Goal: Task Accomplishment & Management: Complete application form

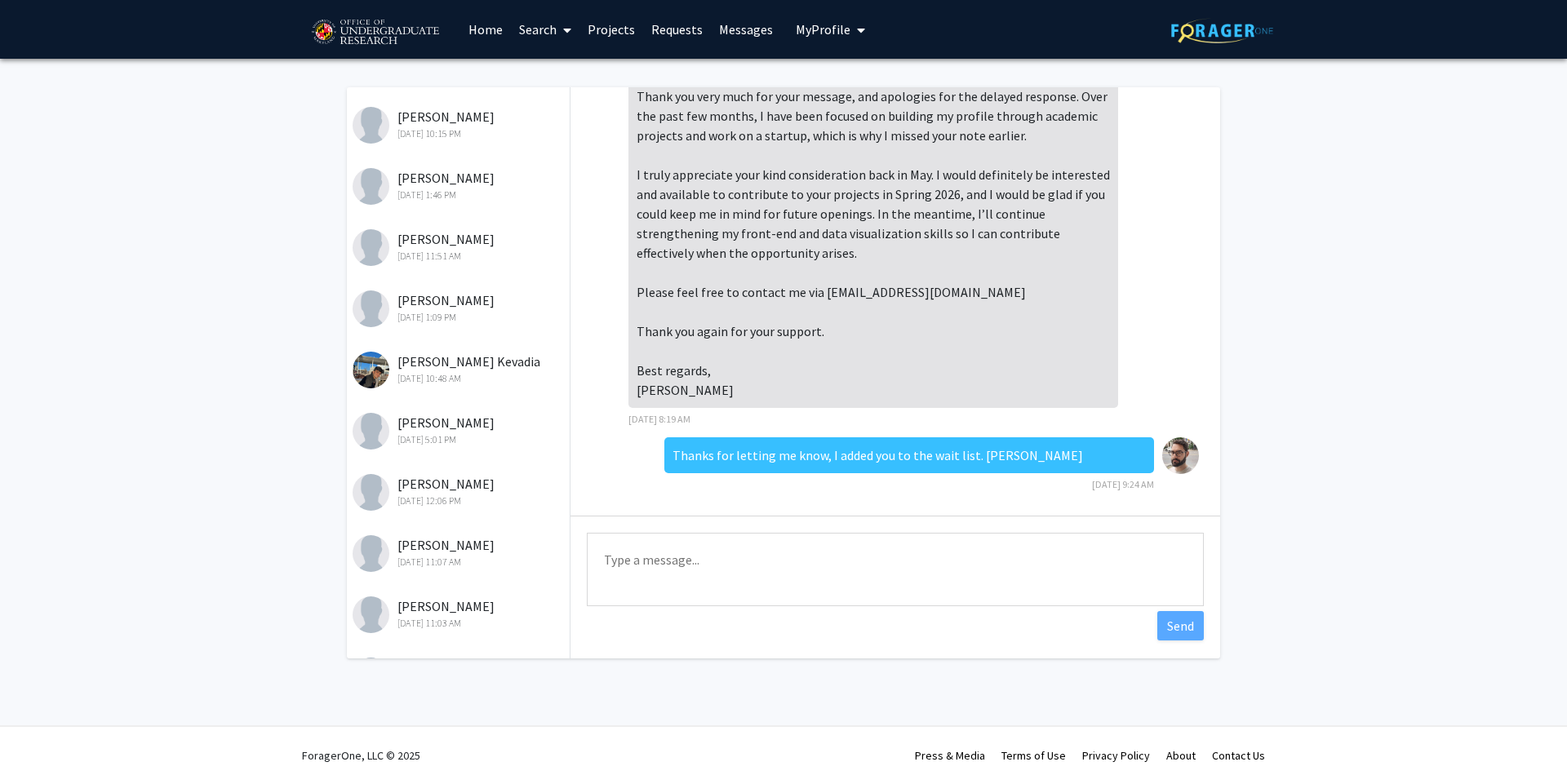
scroll to position [392, 0]
click at [475, 310] on div "[DATE] 10:15 PM" at bounding box center [459, 316] width 213 height 14
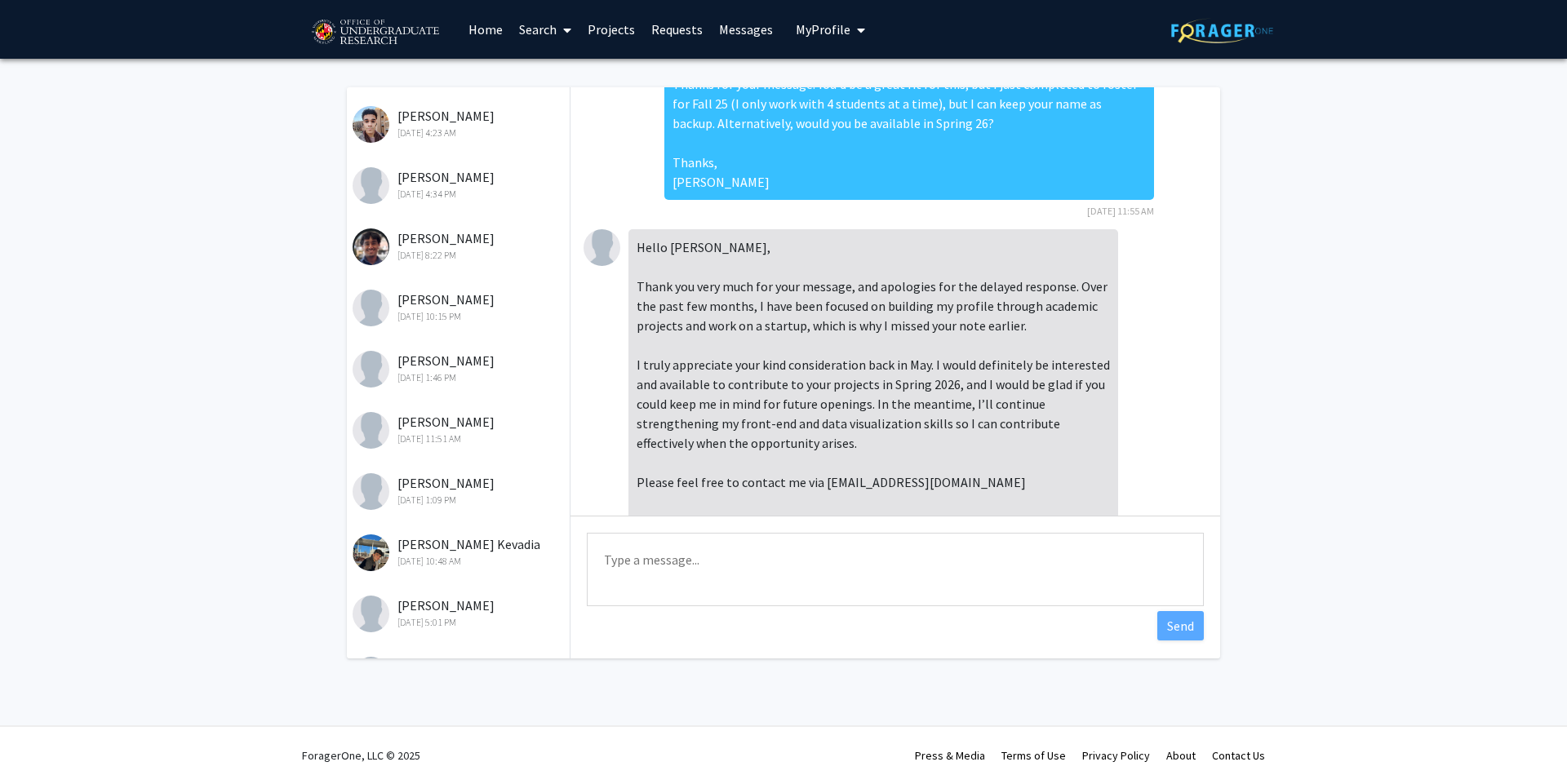
scroll to position [0, 0]
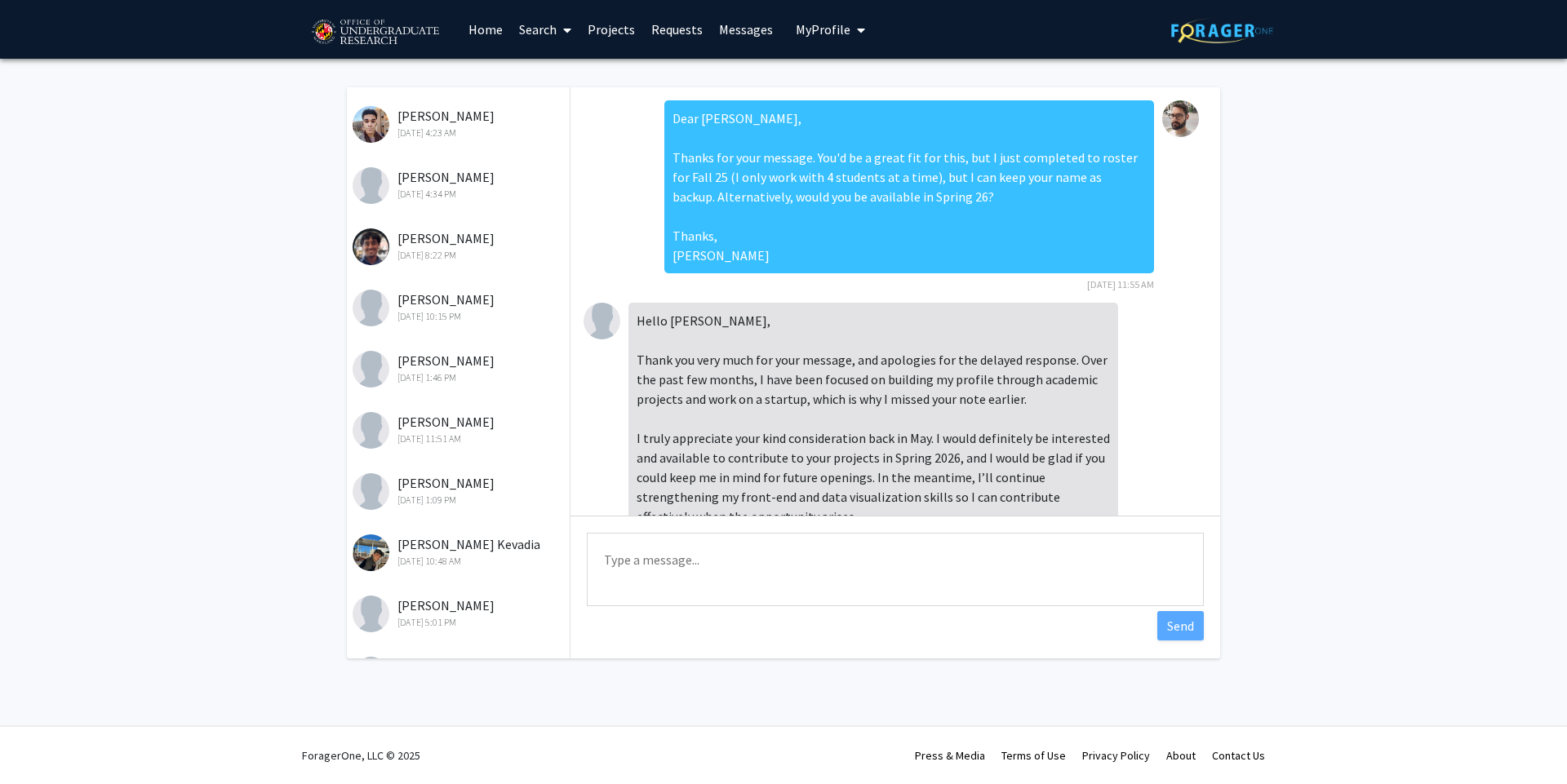
click at [461, 320] on div "[DATE] 10:15 PM" at bounding box center [459, 316] width 213 height 14
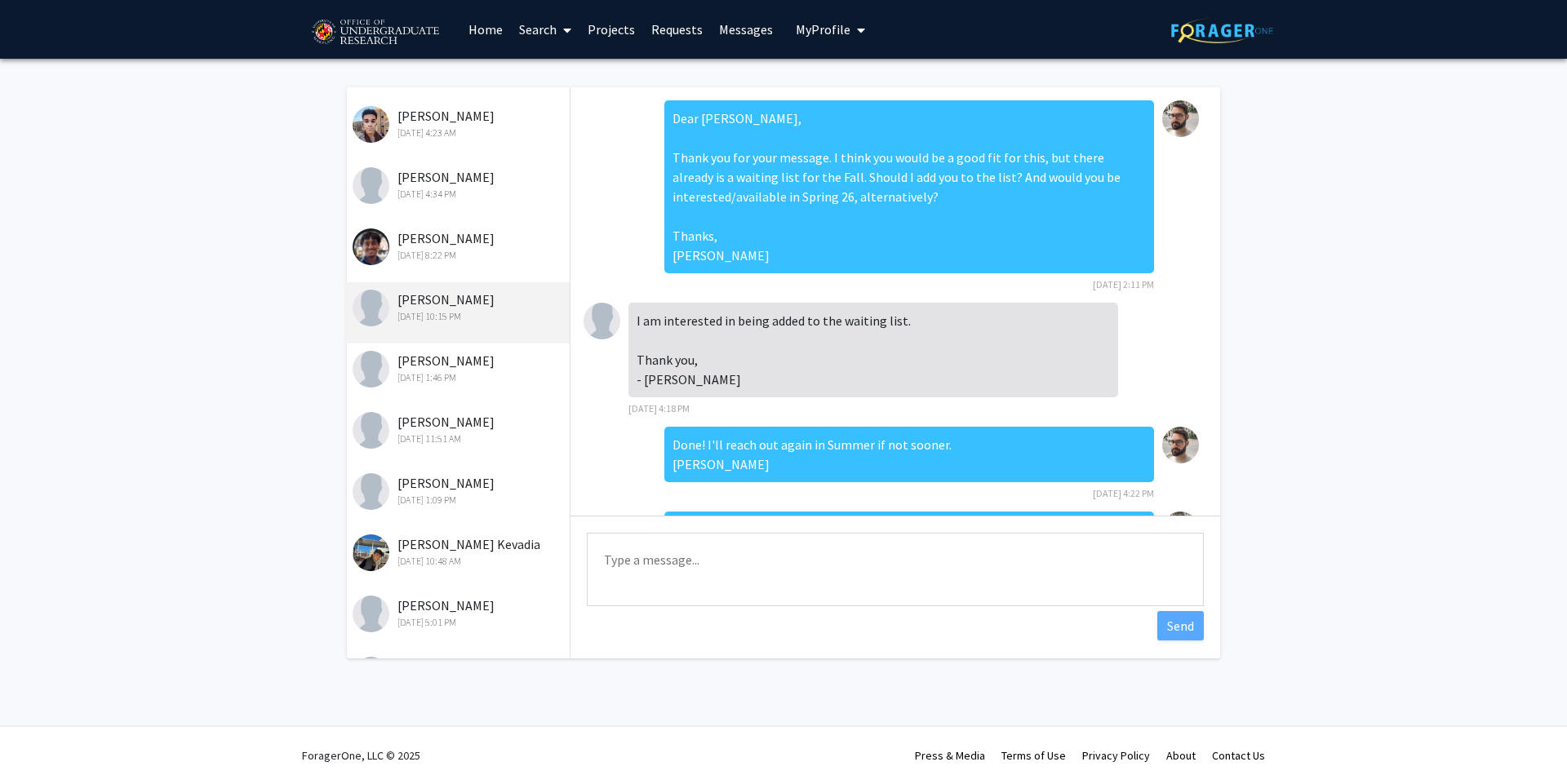
click at [667, 39] on link "Requests" at bounding box center [676, 30] width 67 height 58
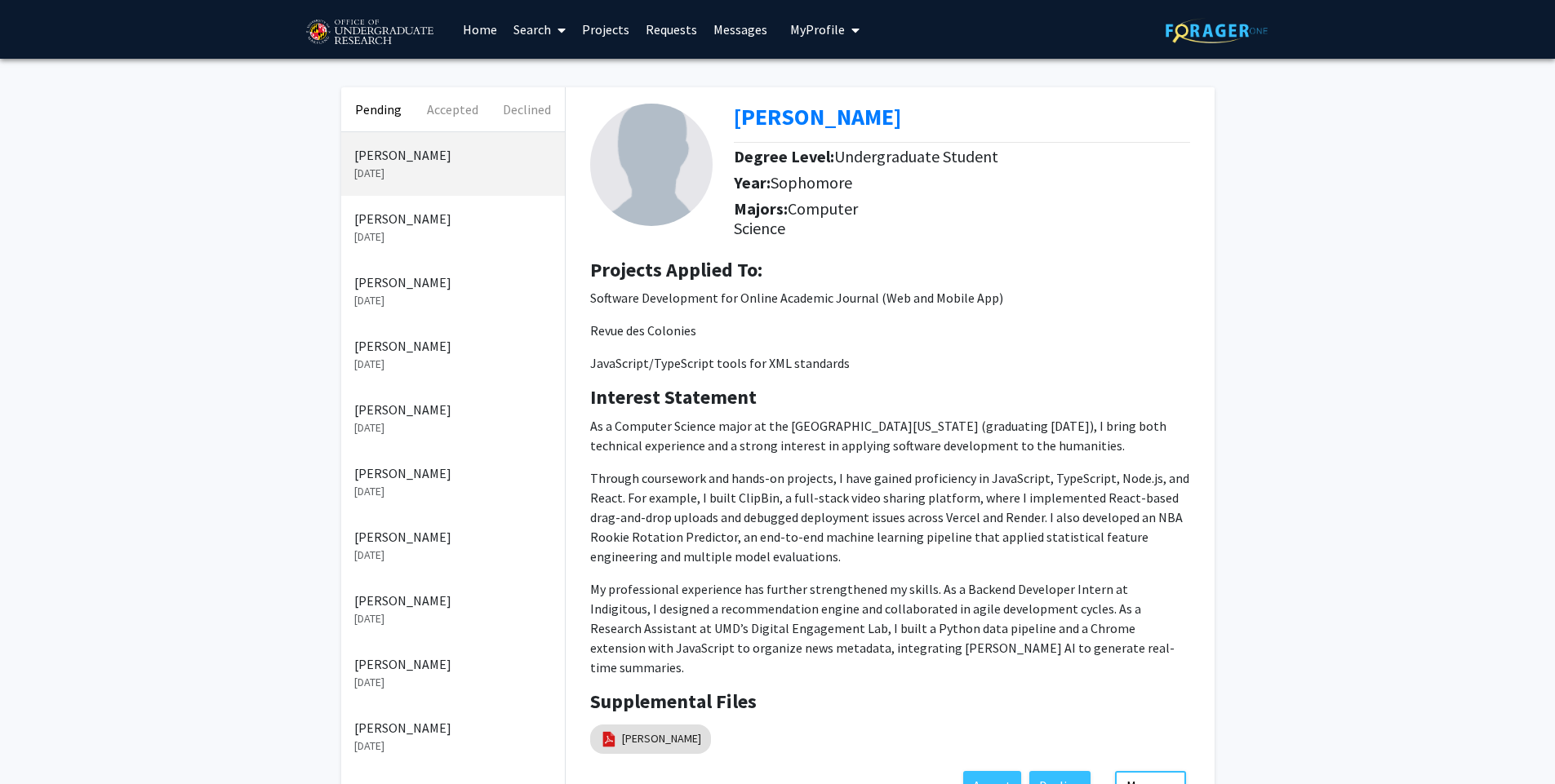
scroll to position [612, 0]
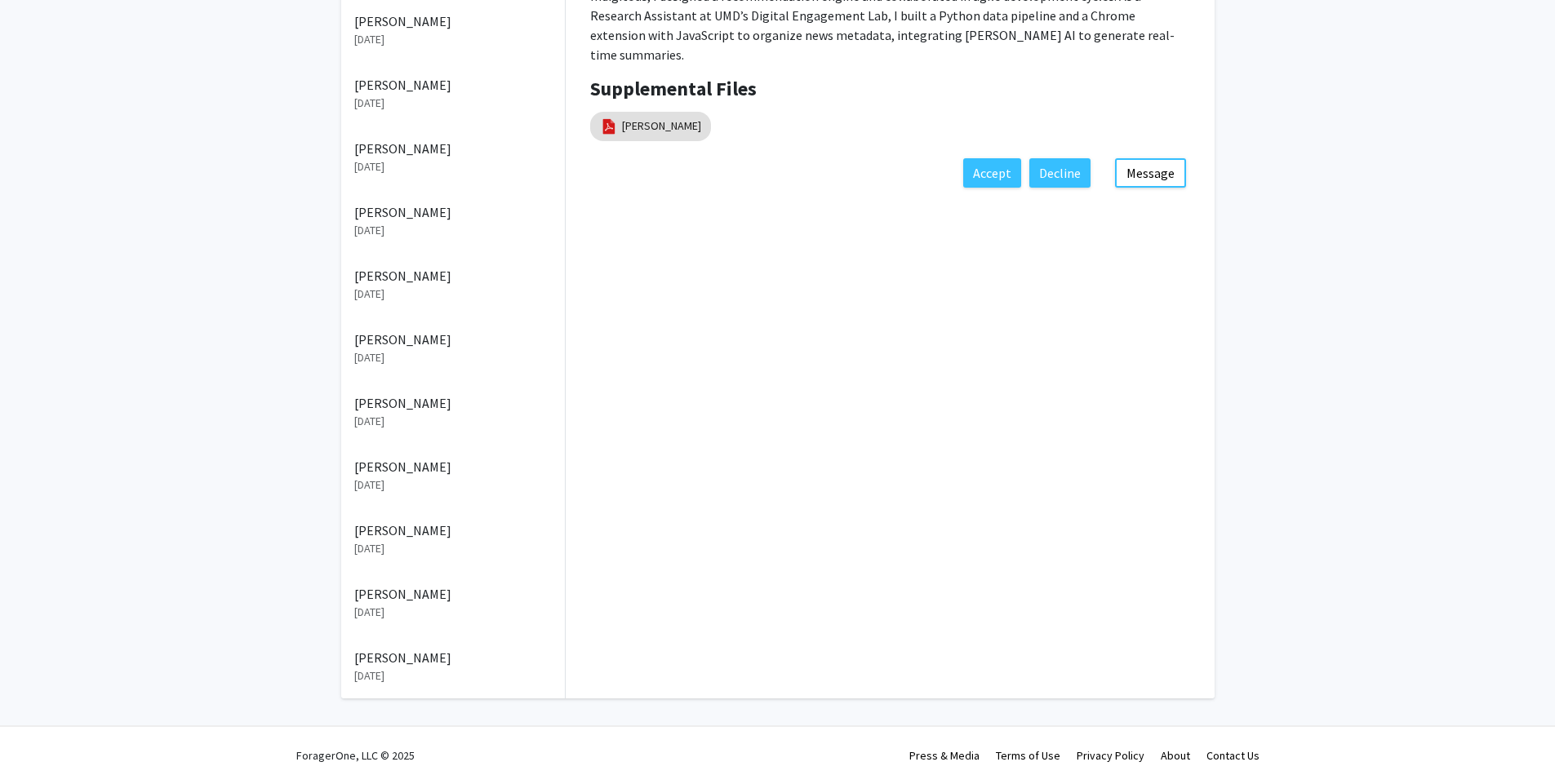
click at [468, 544] on p "[DATE]" at bounding box center [453, 548] width 198 height 17
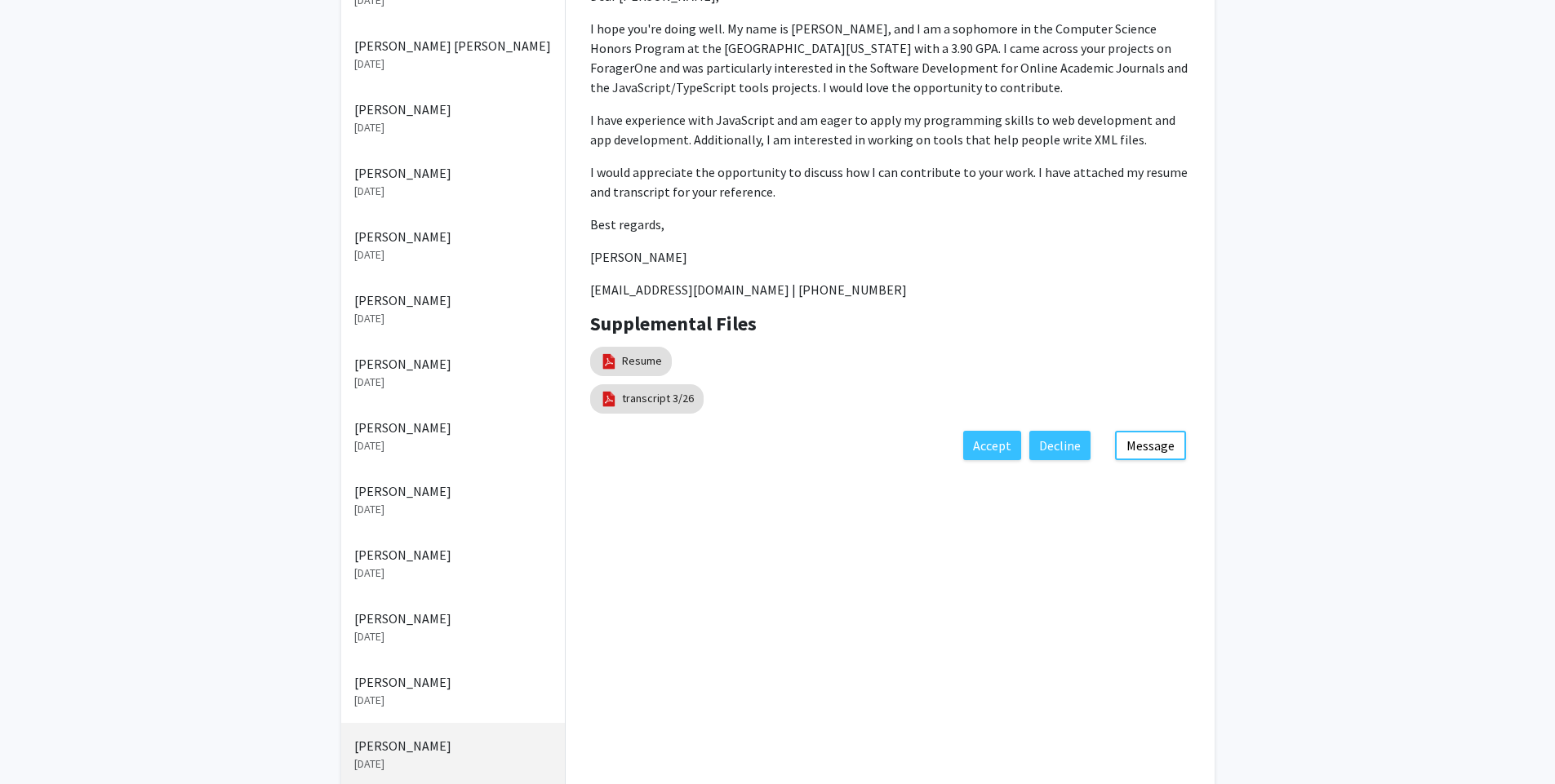
scroll to position [221, 0]
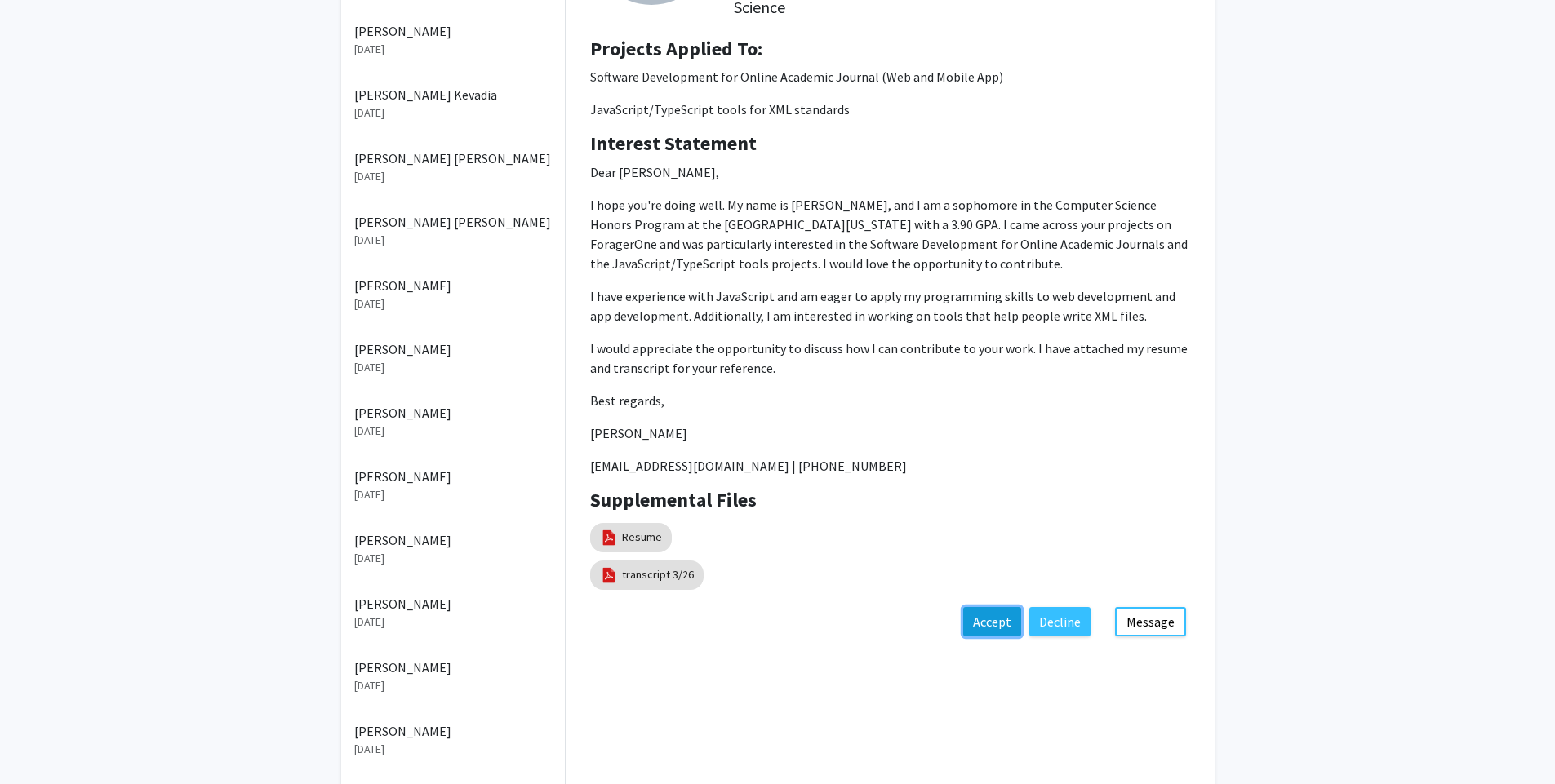
click at [987, 629] on button "Accept" at bounding box center [992, 621] width 58 height 30
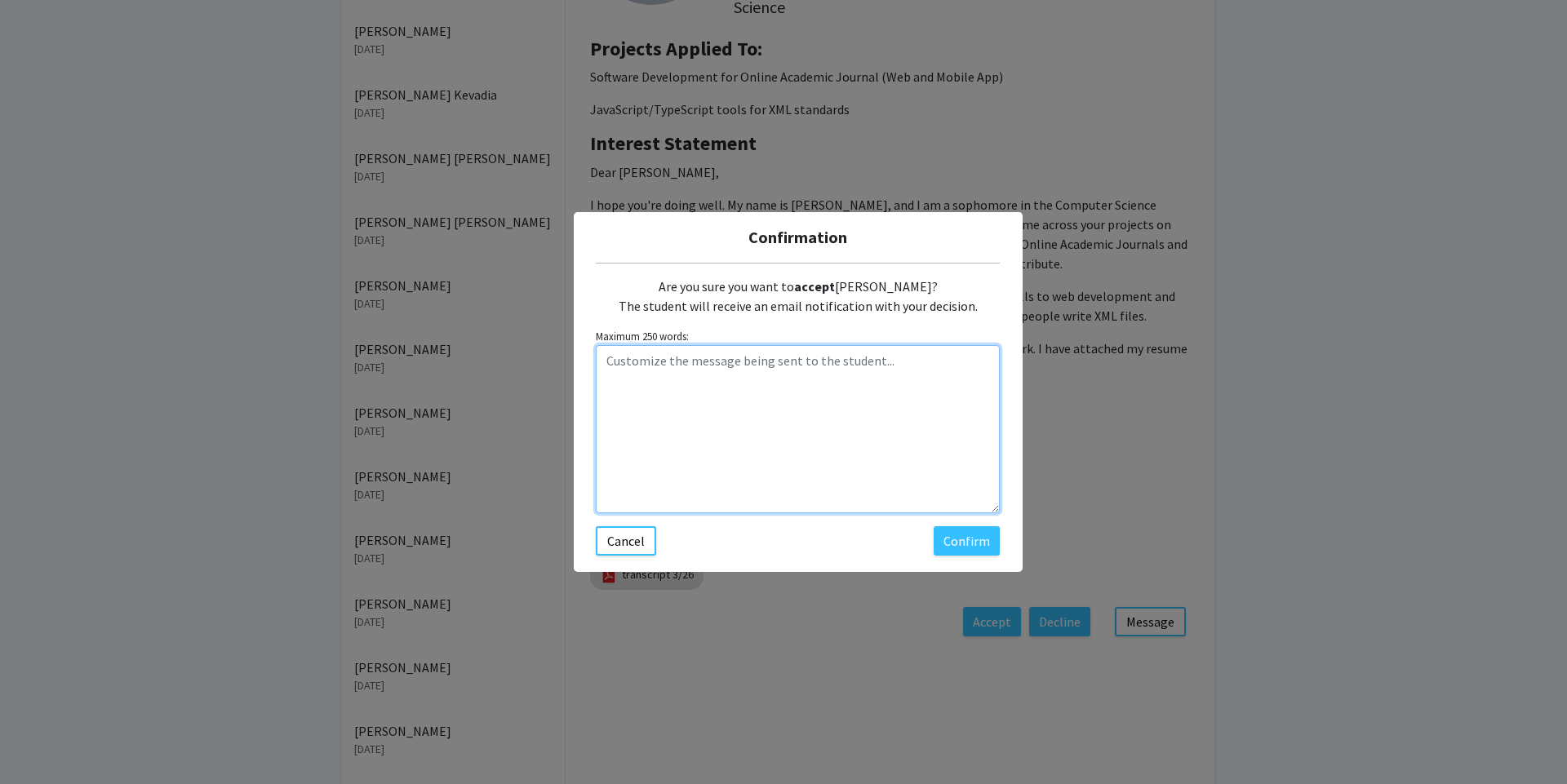
click at [730, 382] on textarea "Customize the message being sent to the student..." at bounding box center [797, 429] width 404 height 168
type textarea "Hi! We already discussed acceptance, but I'm formalizing it on ForagerOne."
paste textarea "Hi! We already discussed acceptance, but I'm formalizing it on ForagerOne."
click at [890, 366] on textarea "Hi! We already discussed acceptance, but I'm formalizing it on ForagerOne." at bounding box center [797, 429] width 404 height 168
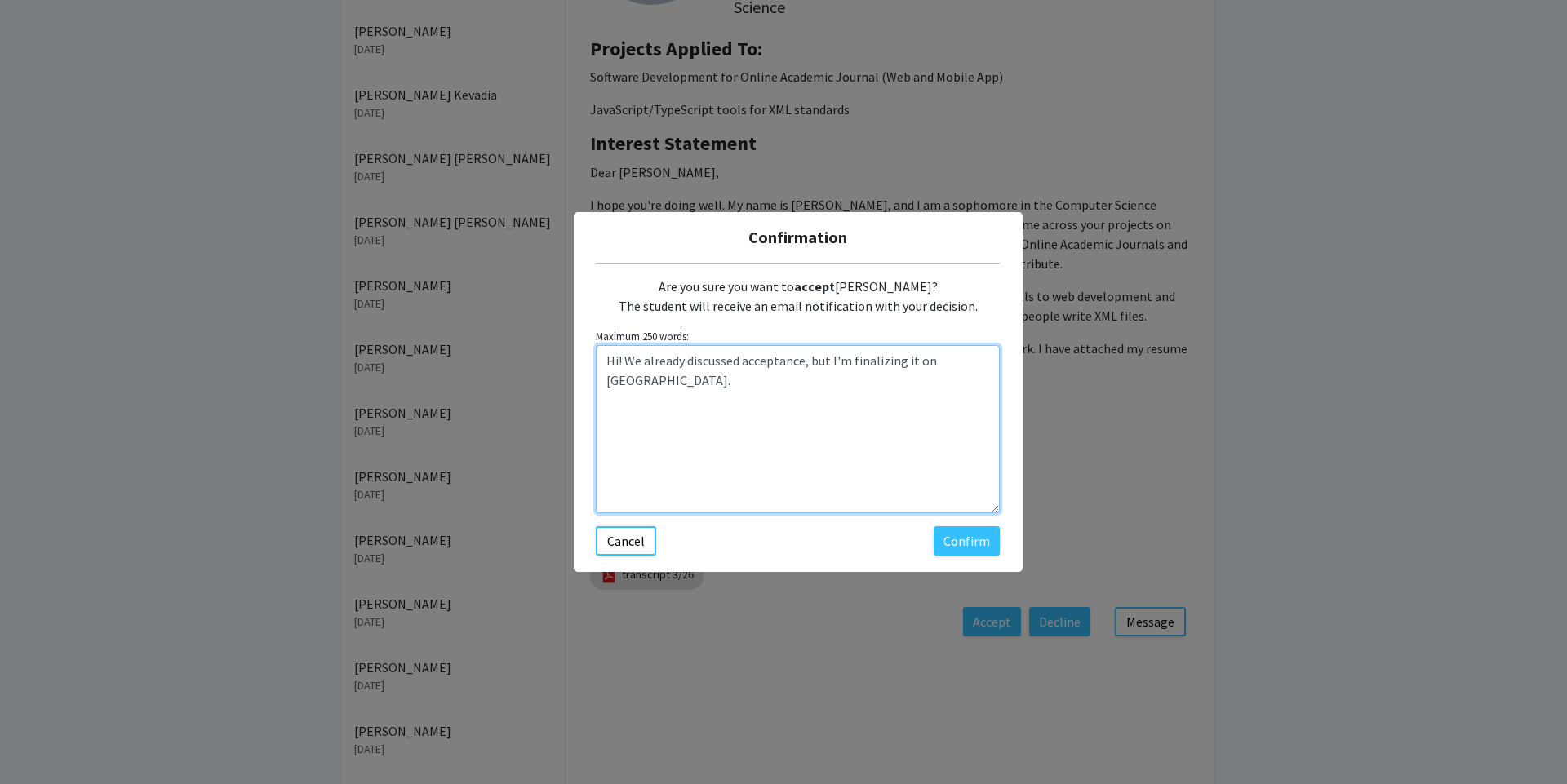
click at [715, 392] on textarea "Hi! We already discussed acceptance, but I'm finalizing it on [GEOGRAPHIC_DATA]." at bounding box center [797, 429] width 404 height 168
type textarea "Hi! We already discussed acceptance, but I'm finalizing it on [GEOGRAPHIC_DATA]…"
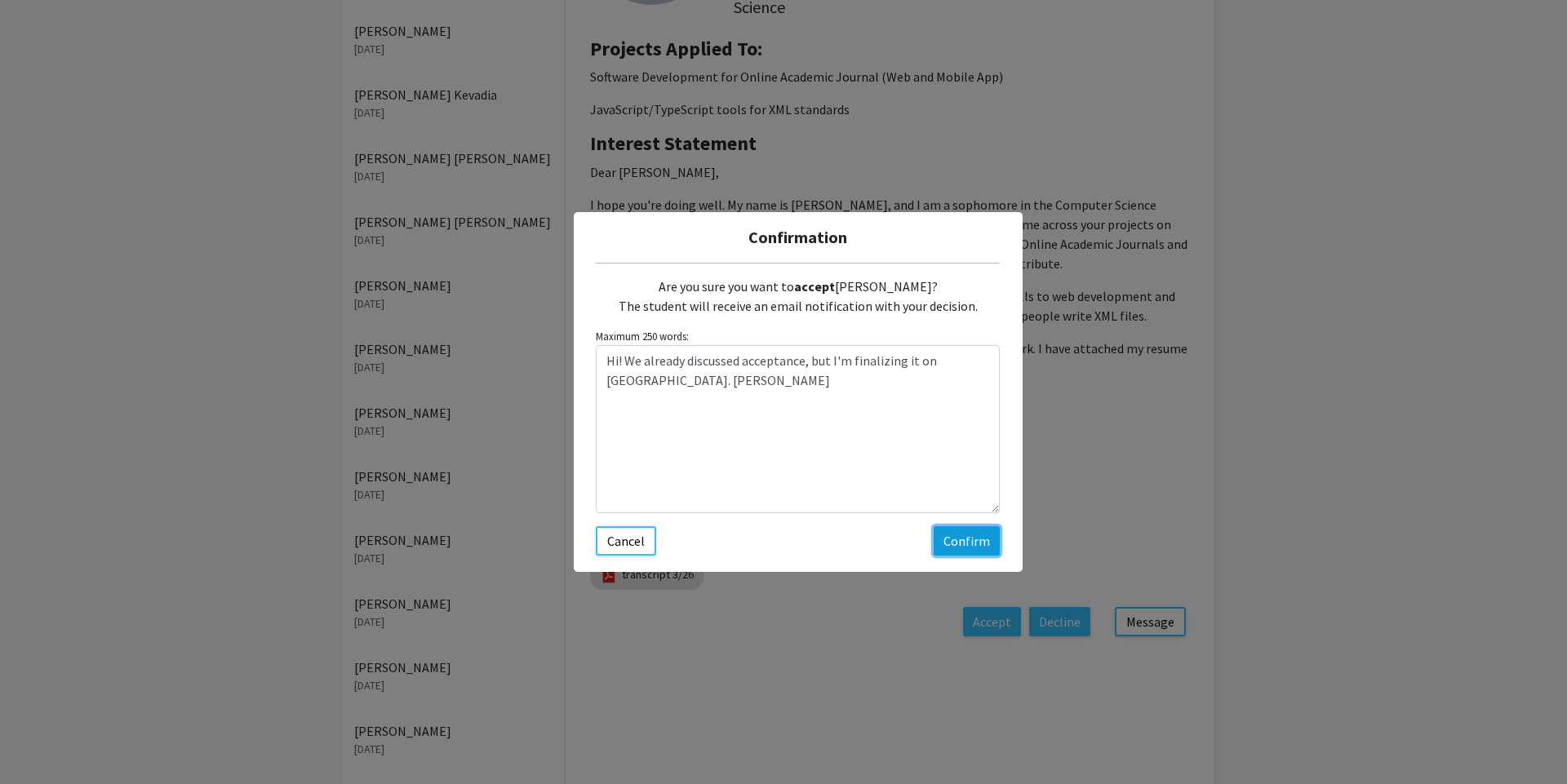
click at [970, 542] on button "Confirm" at bounding box center [967, 540] width 67 height 30
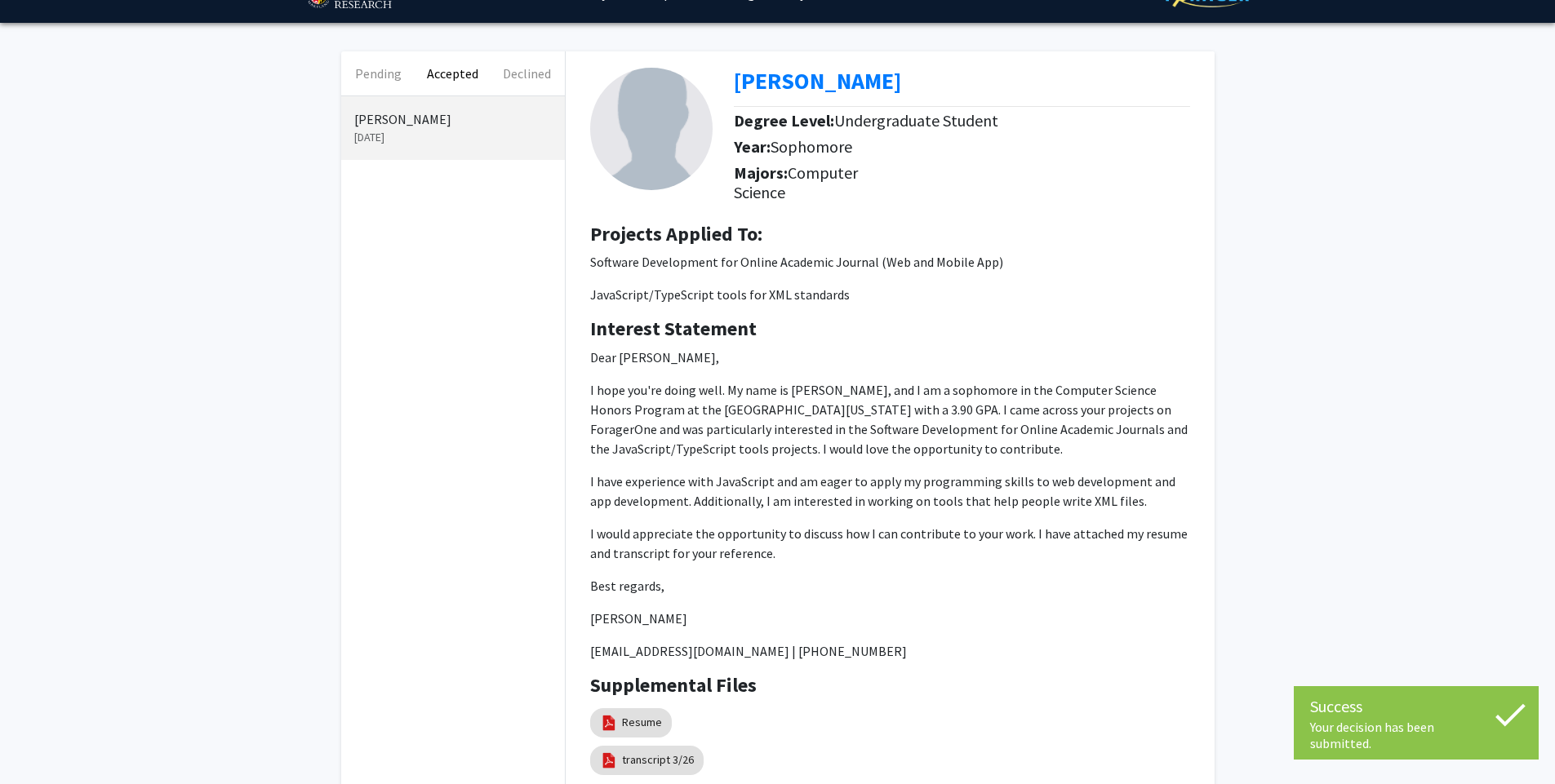
scroll to position [0, 0]
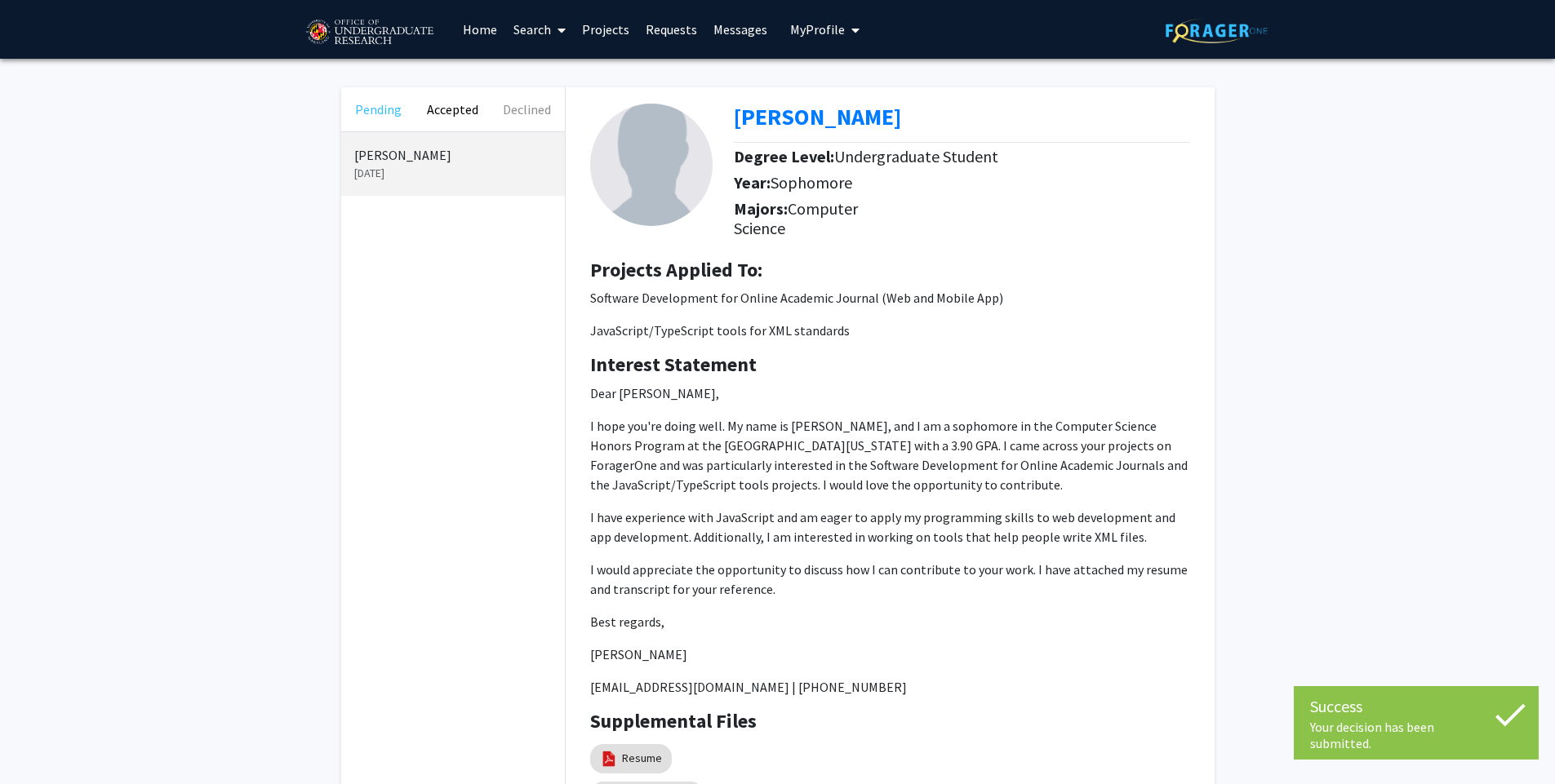
click at [398, 119] on button "Pending" at bounding box center [378, 109] width 75 height 44
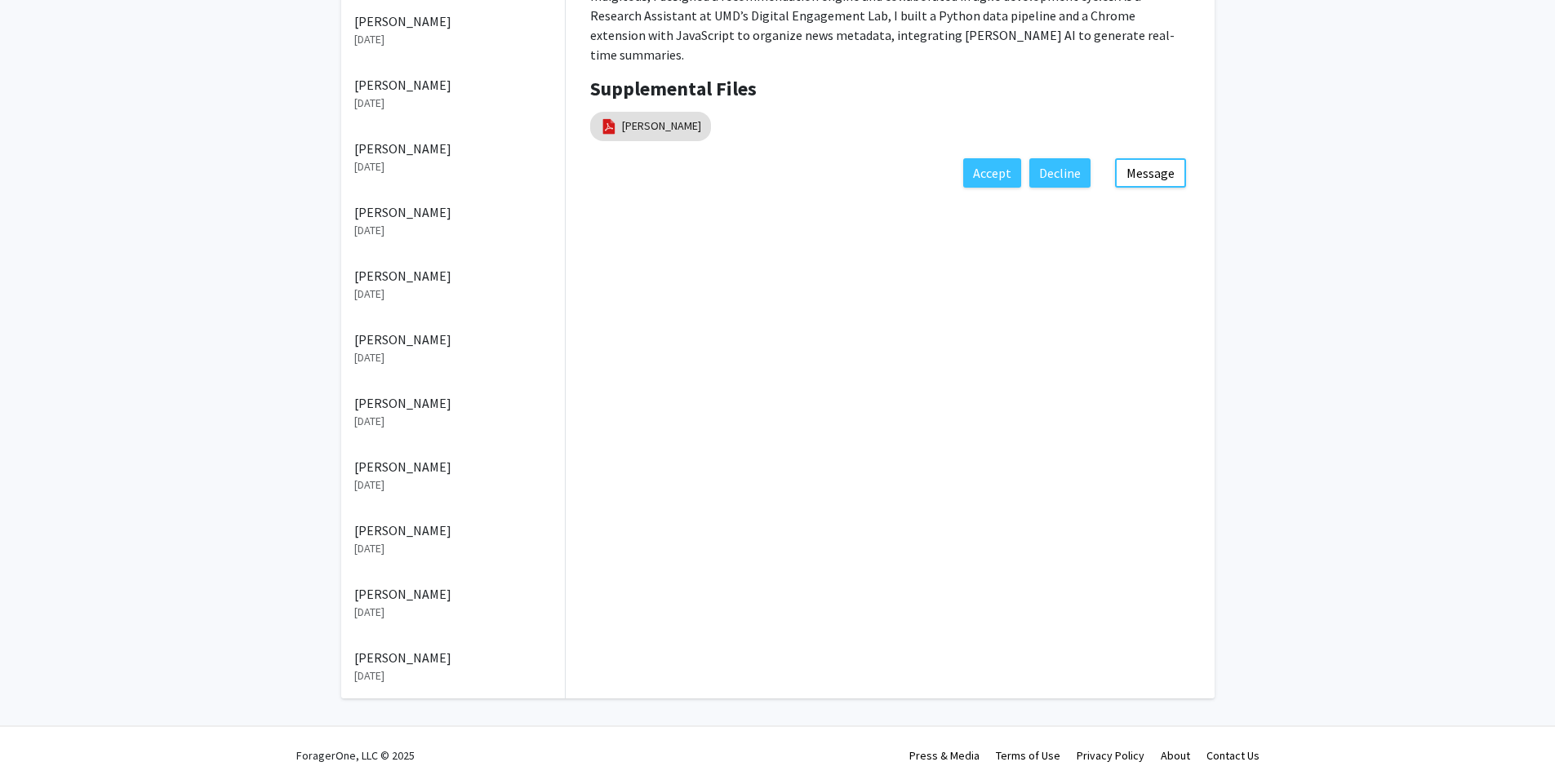
scroll to position [209, 0]
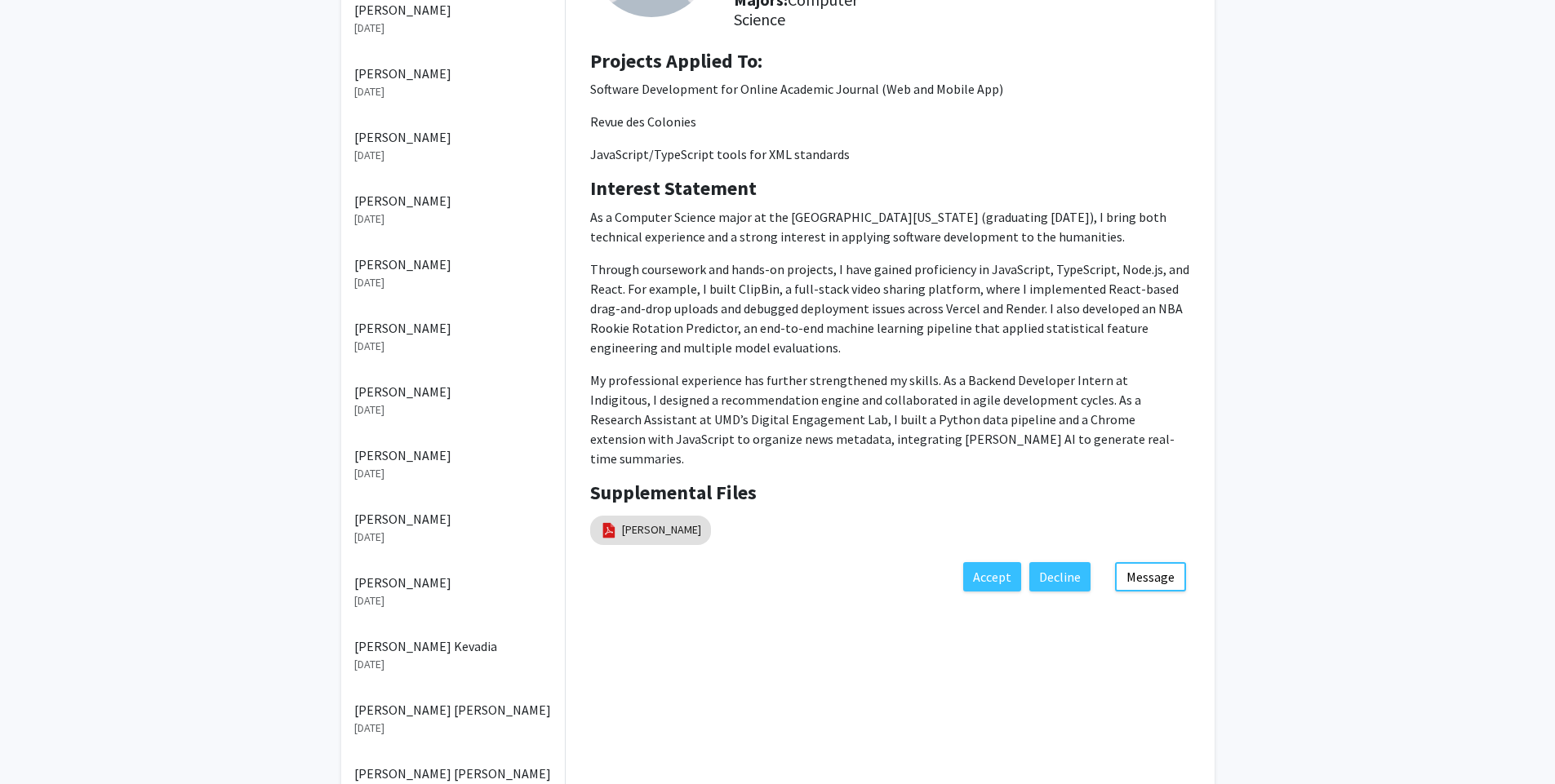
click at [473, 399] on p "[PERSON_NAME]" at bounding box center [453, 392] width 198 height 20
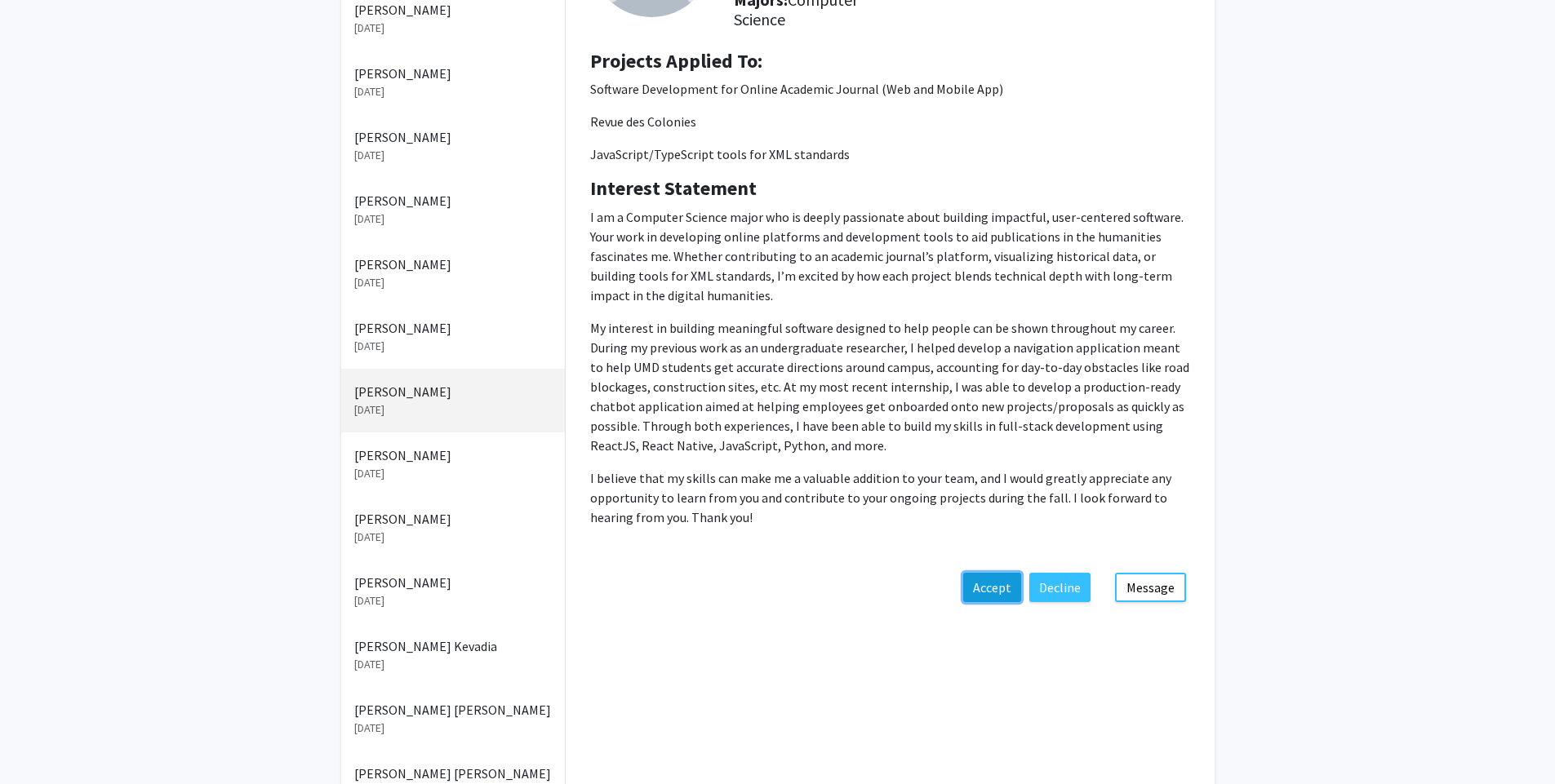
click at [1001, 595] on button "Accept" at bounding box center [992, 587] width 58 height 30
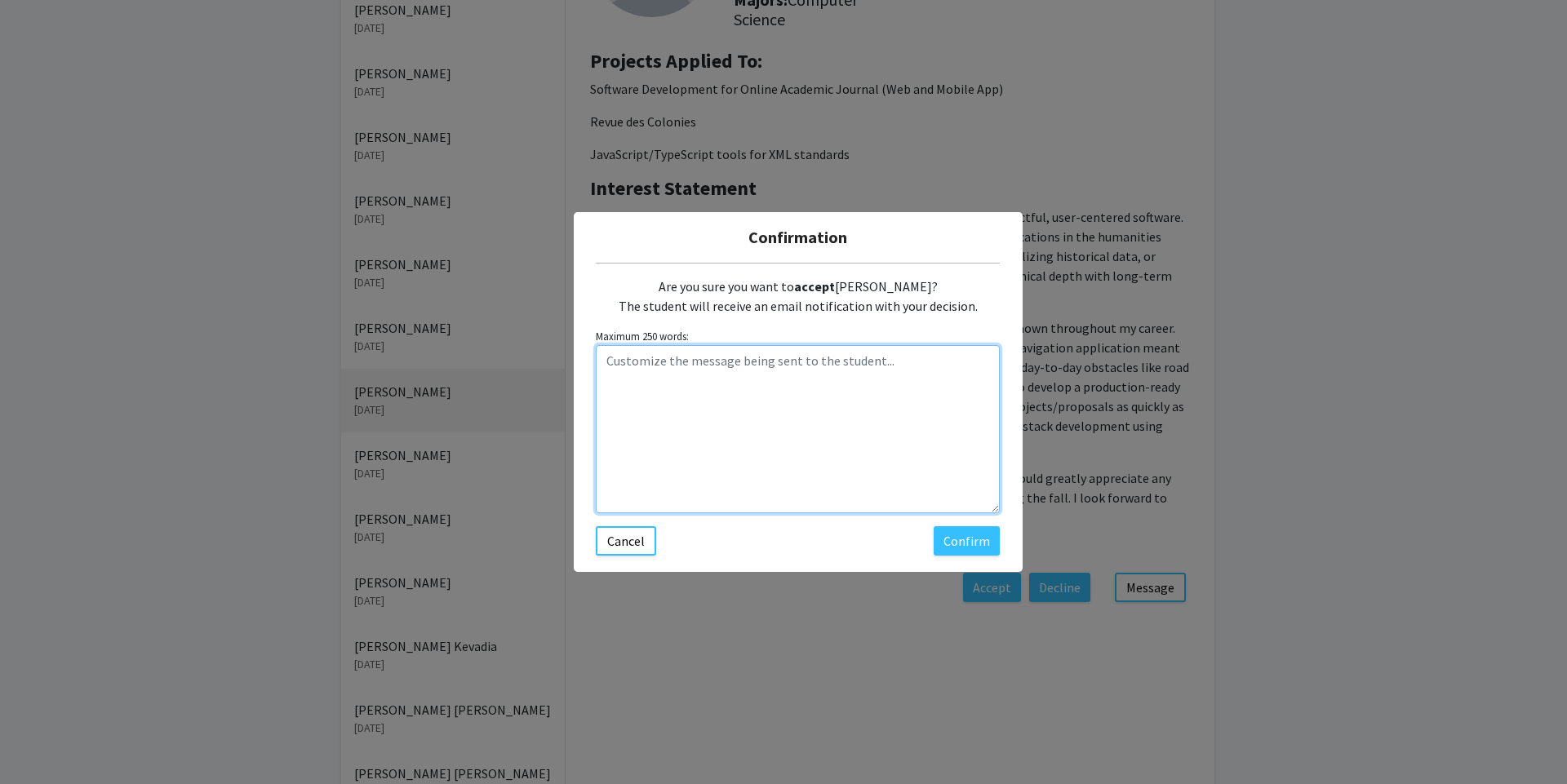
click at [786, 421] on textarea "Customize the message being sent to the student..." at bounding box center [797, 429] width 404 height 168
paste textarea "Hi! We already discussed acceptance, but I'm finalizing it on [GEOGRAPHIC_DATA]…"
type textarea "Hi! We already discussed acceptance, but I'm finalizing it on [GEOGRAPHIC_DATA]…"
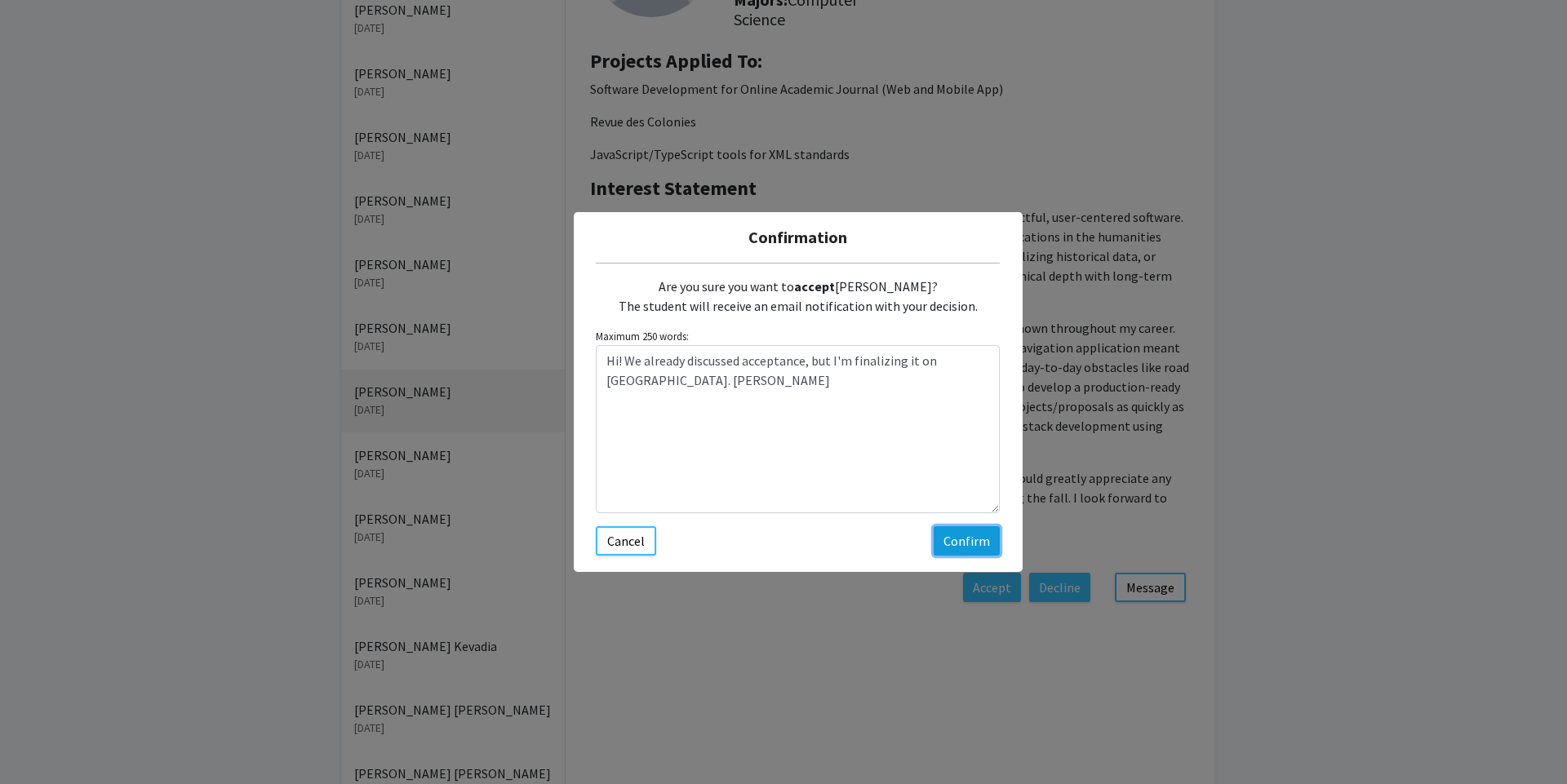
click at [969, 549] on button "Confirm" at bounding box center [967, 540] width 67 height 30
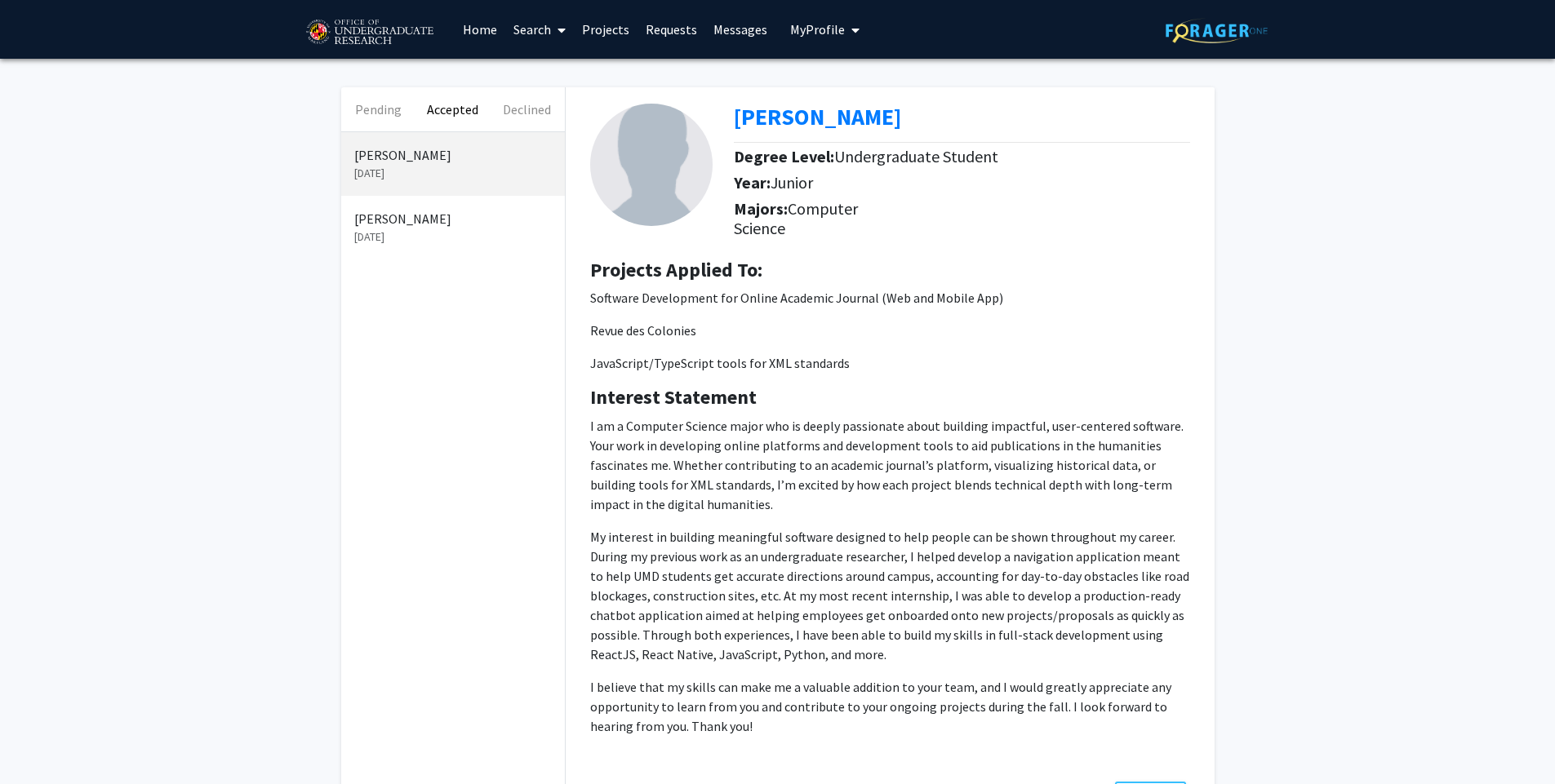
click at [402, 223] on p "[PERSON_NAME]" at bounding box center [453, 218] width 198 height 20
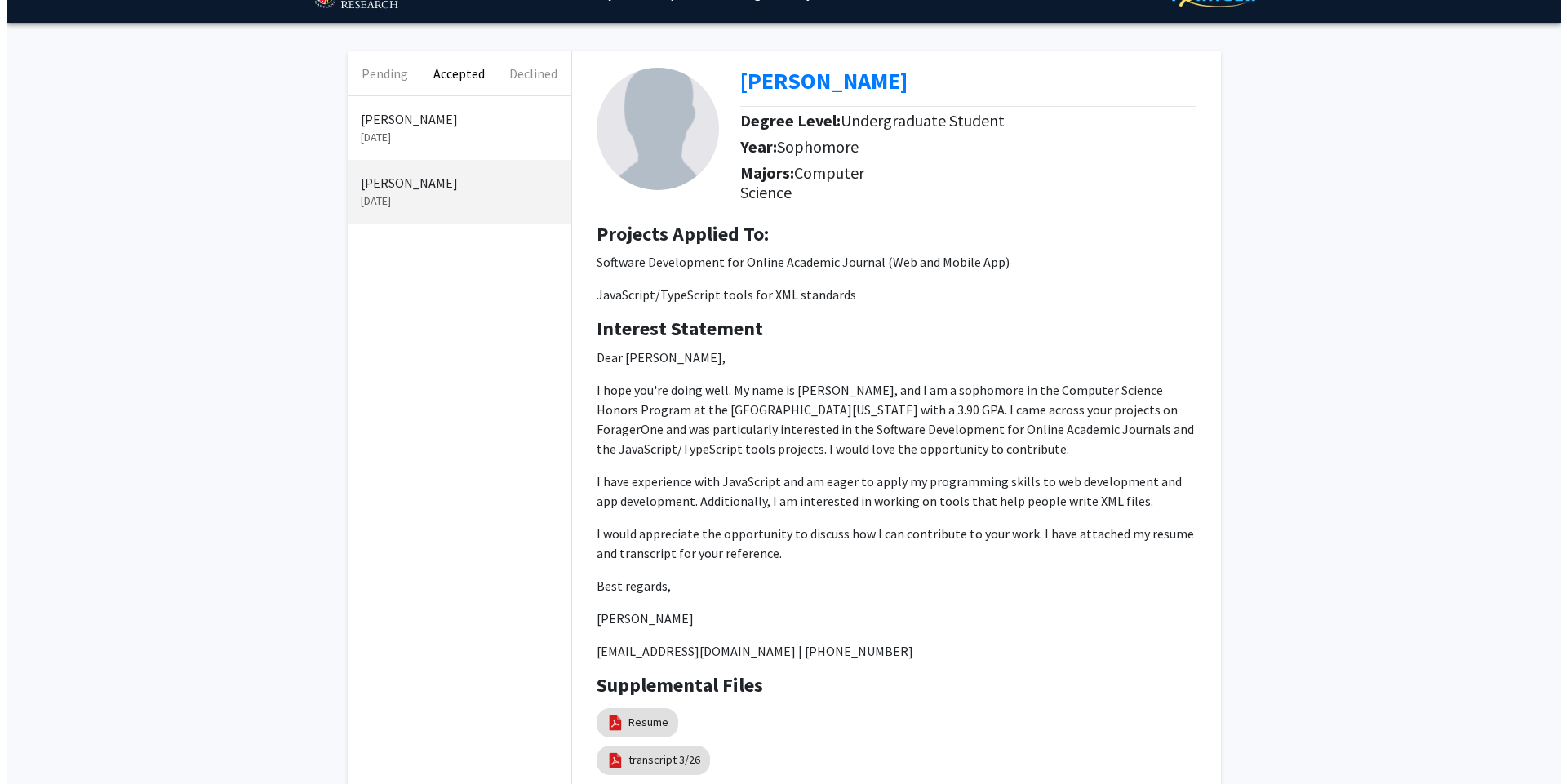
scroll to position [98, 0]
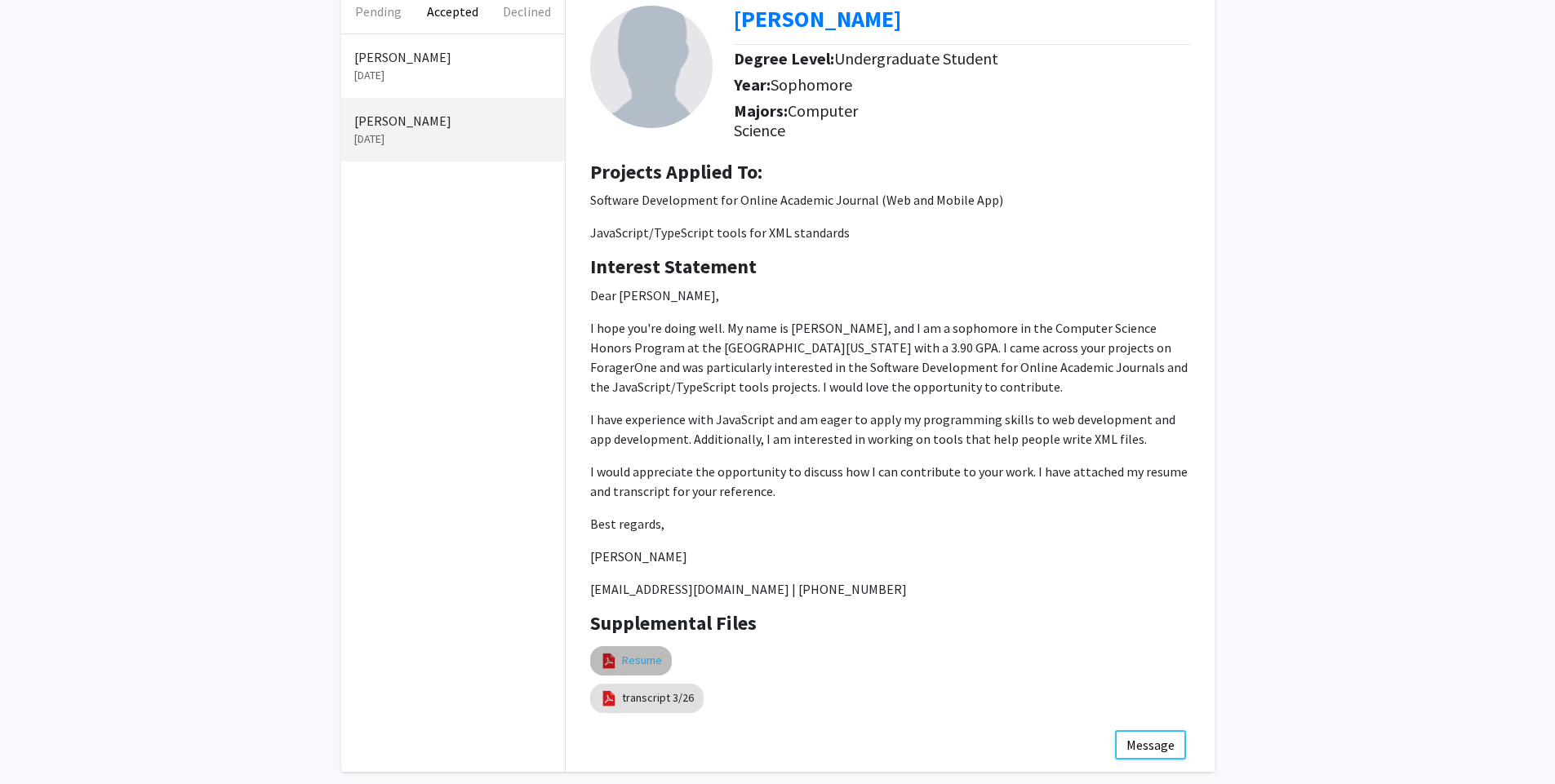
click at [648, 664] on link "Resume" at bounding box center [641, 660] width 40 height 17
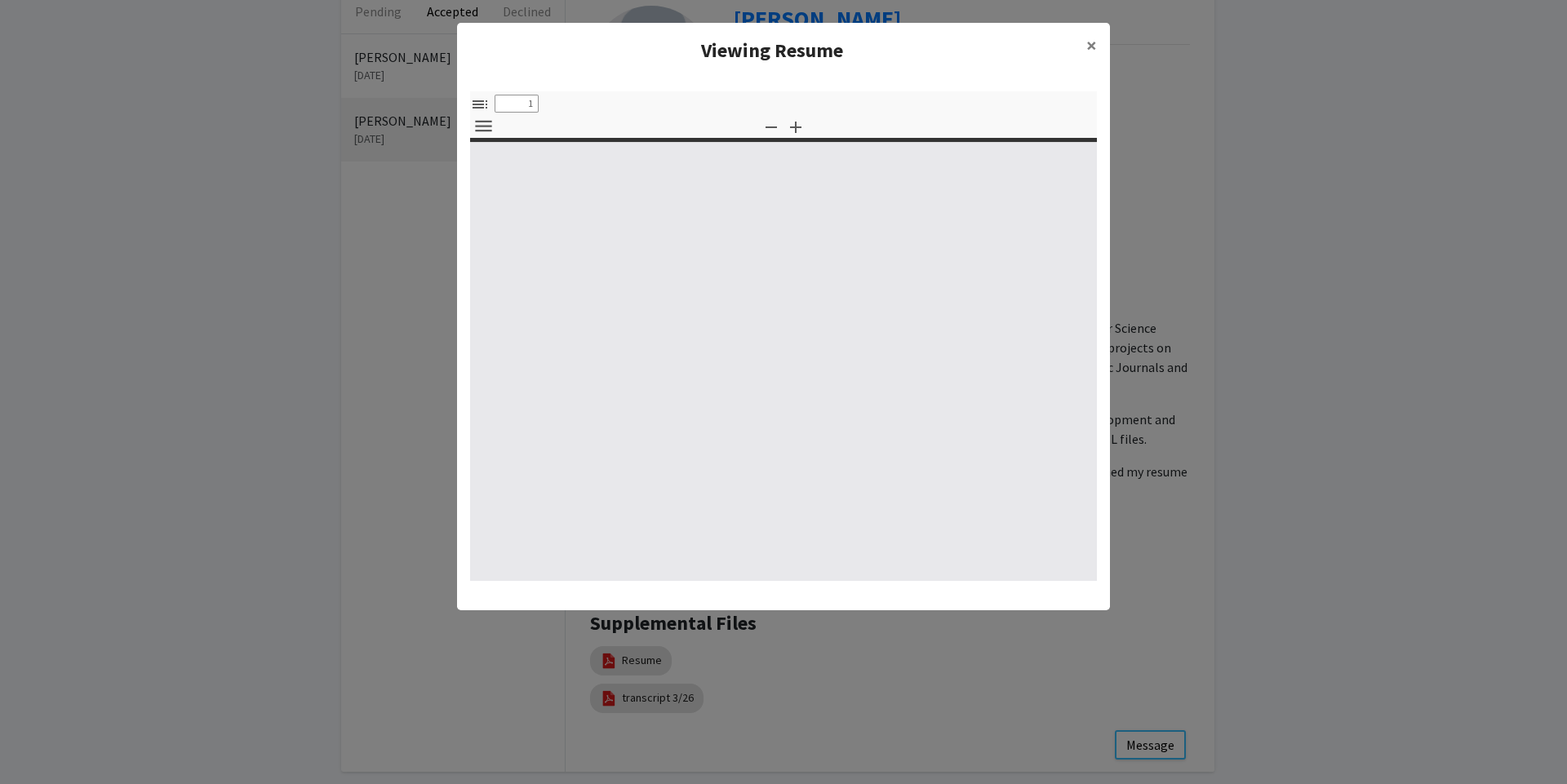
select select "custom"
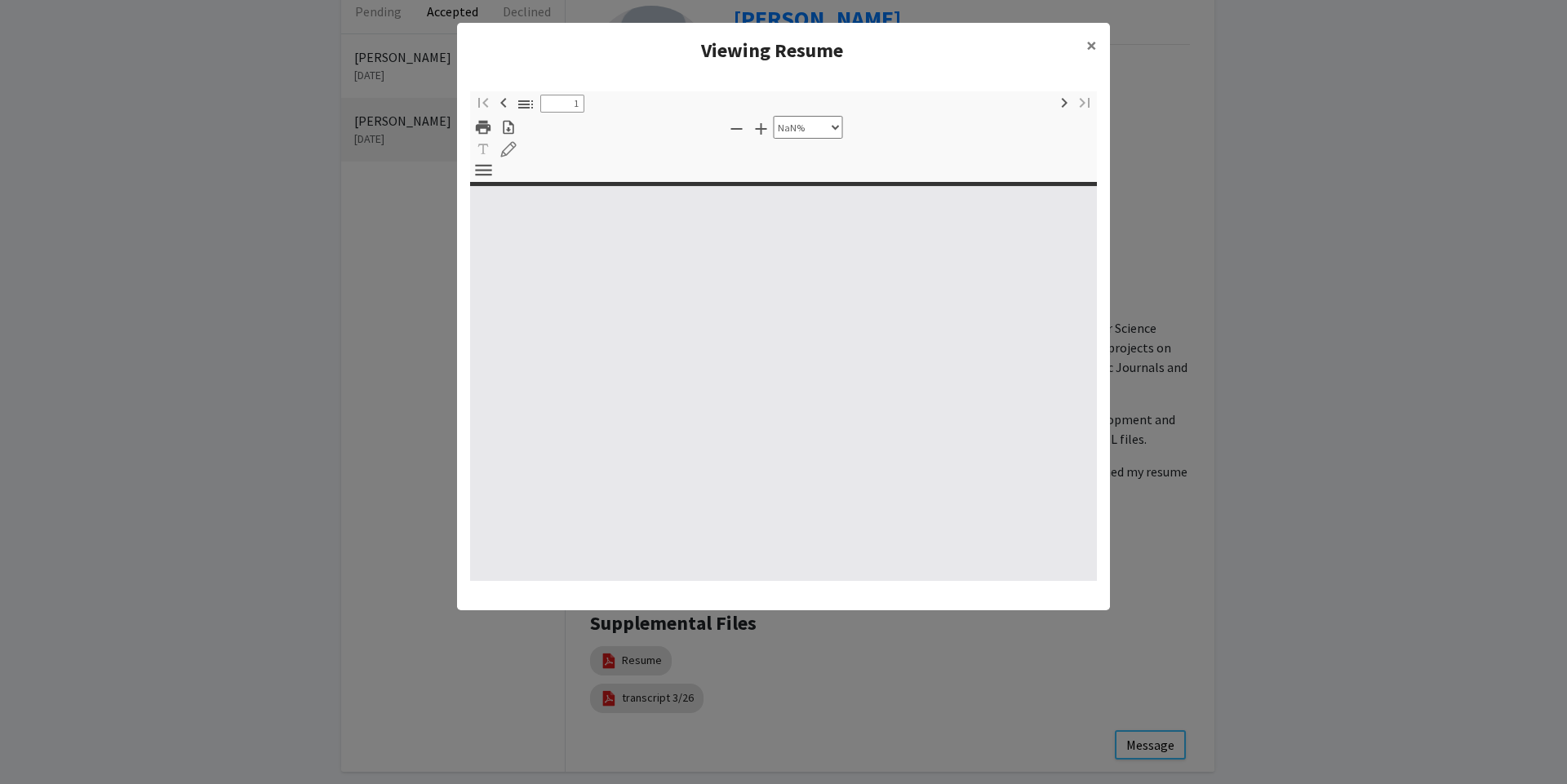
type input "0"
select select "custom"
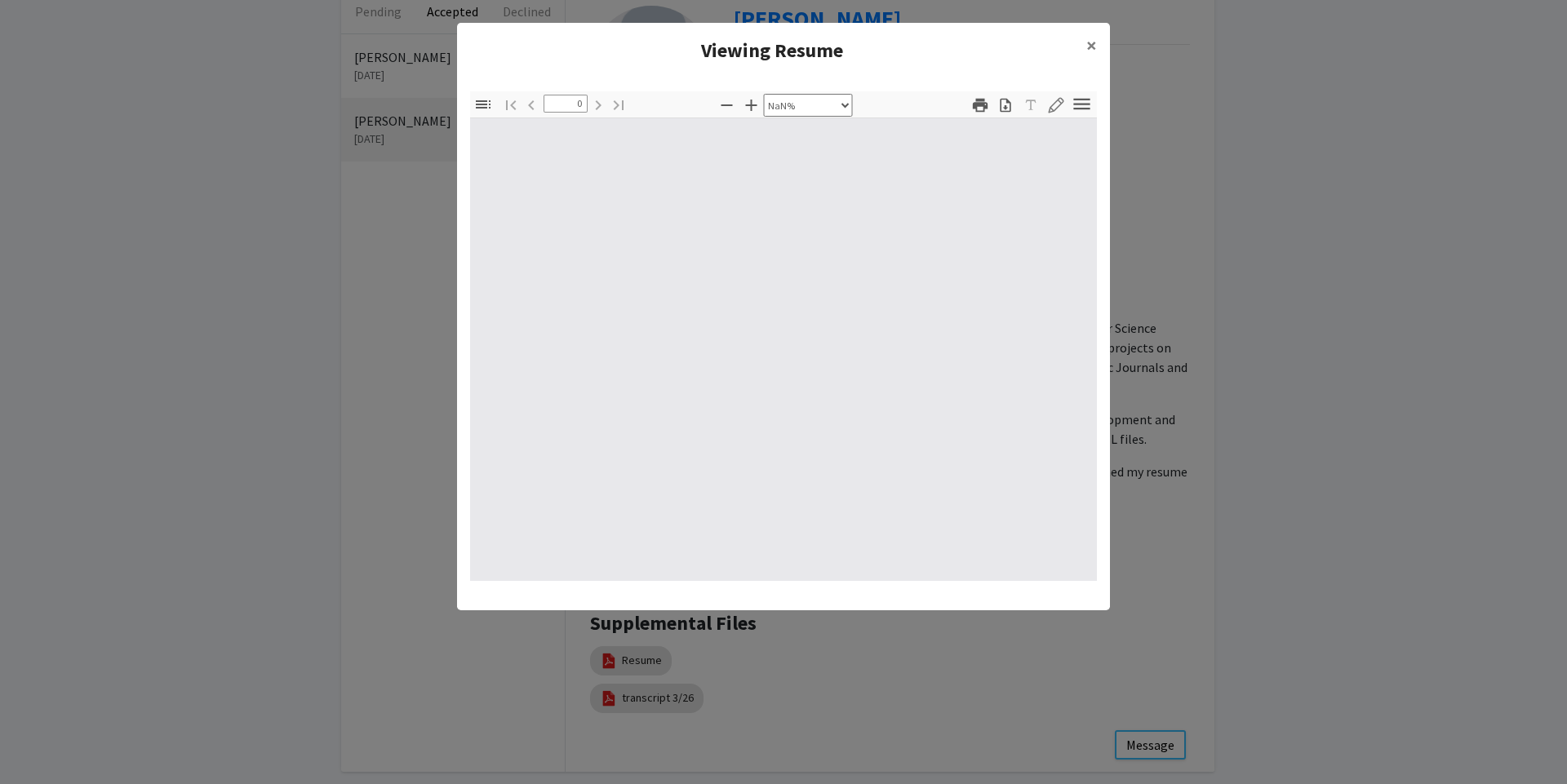
type input "1"
select select "auto"
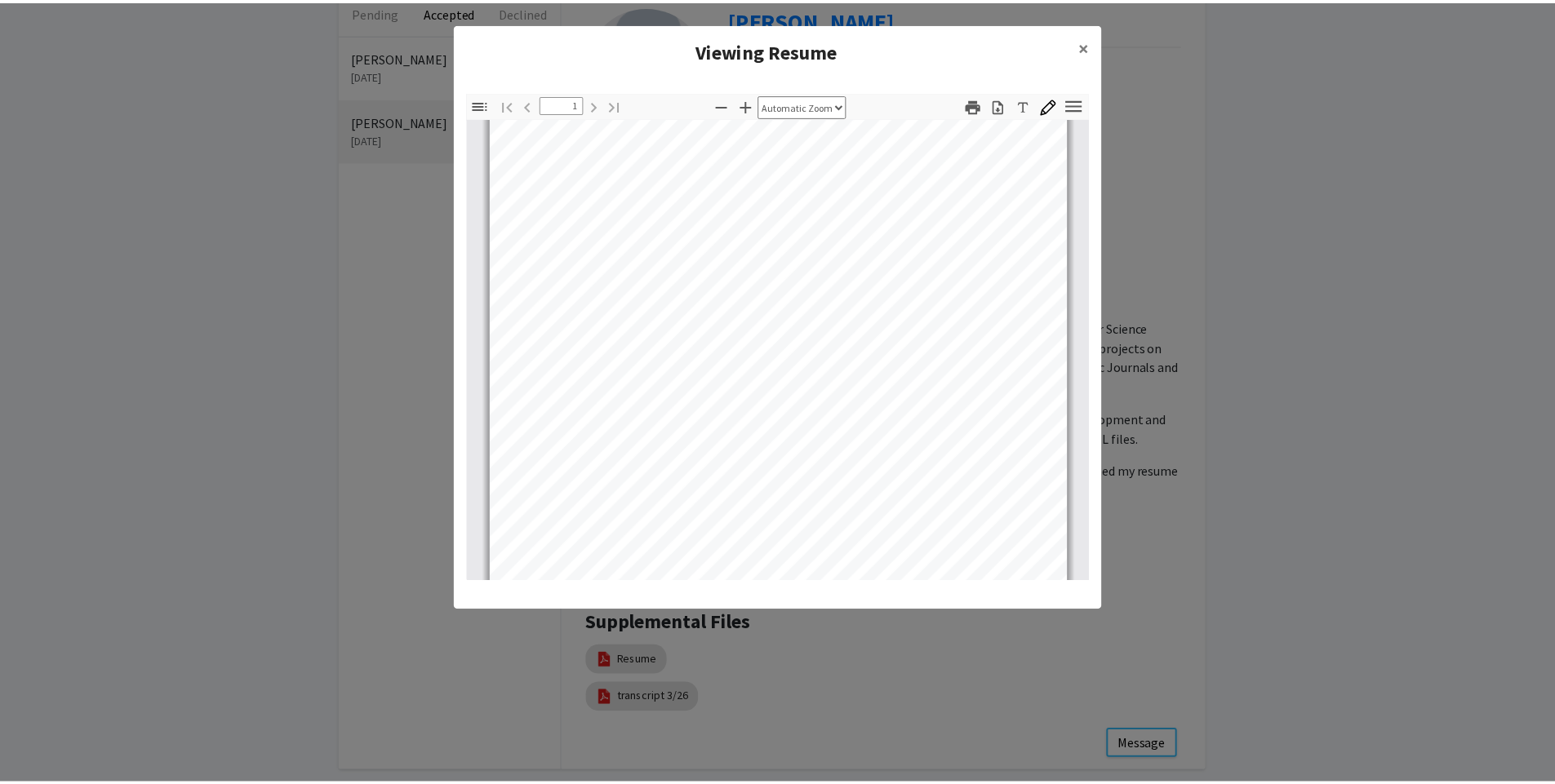
scroll to position [295, 0]
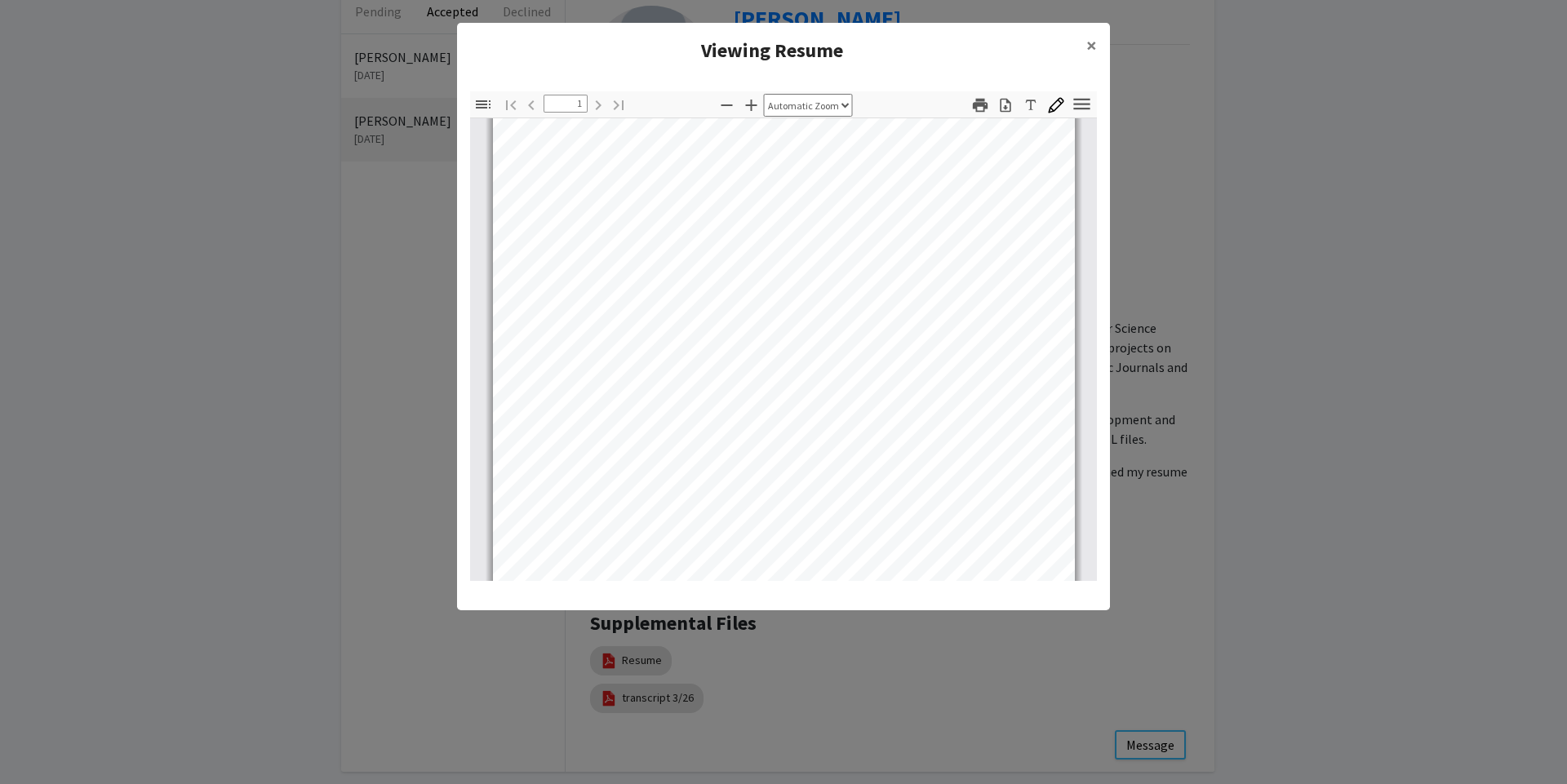
click at [1202, 348] on modal-container "Viewing Resume × Thumbnails Document Outline Attachments Layers Current Outline…" at bounding box center [784, 392] width 1567 height 784
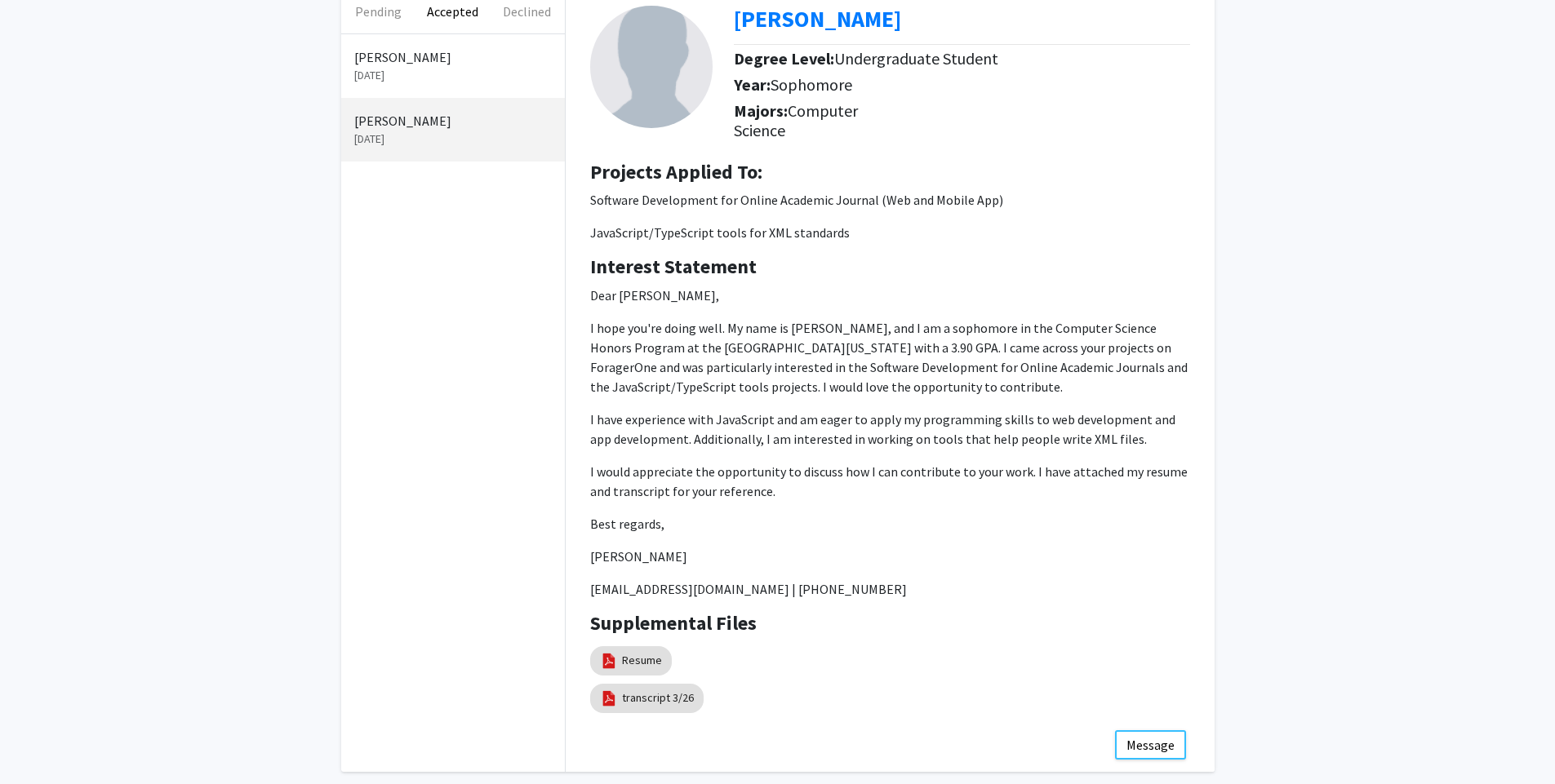
click at [419, 64] on p "[PERSON_NAME]" at bounding box center [453, 58] width 198 height 20
